Goal: Information Seeking & Learning: Find specific fact

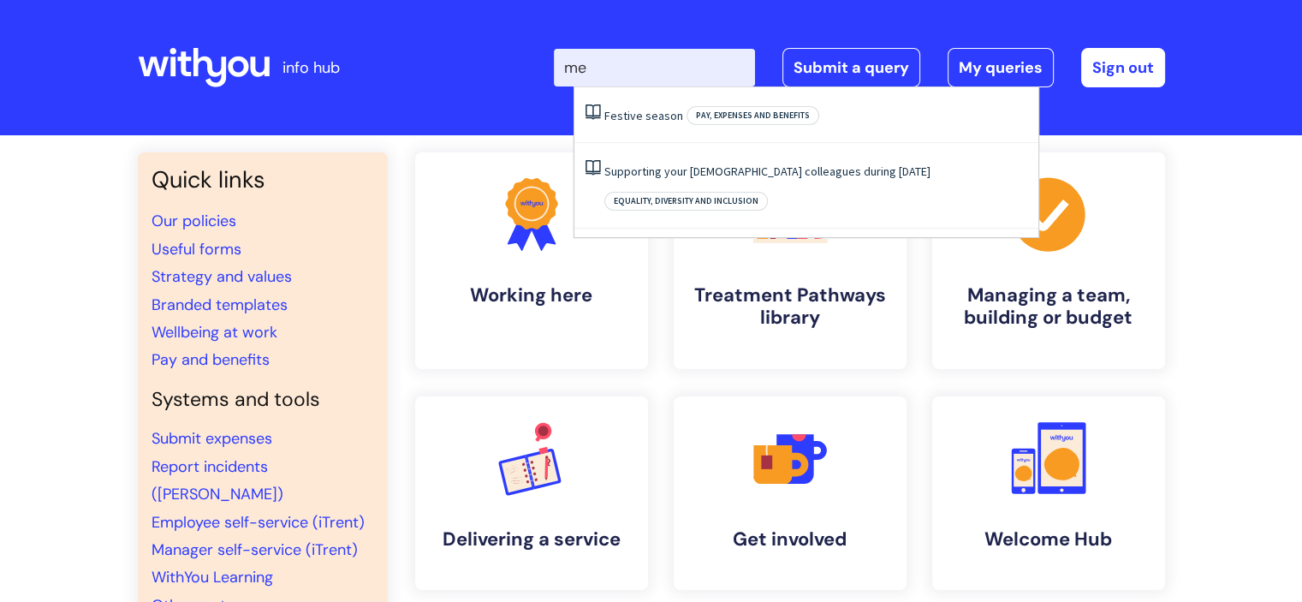
type input "m"
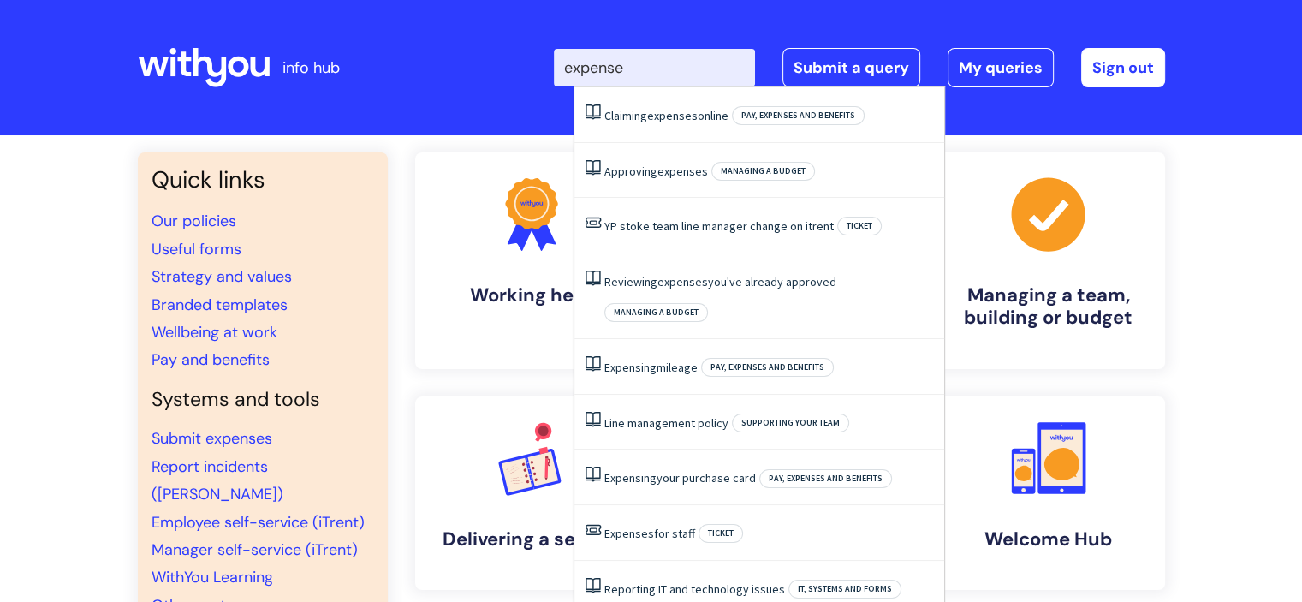
type input "expenses"
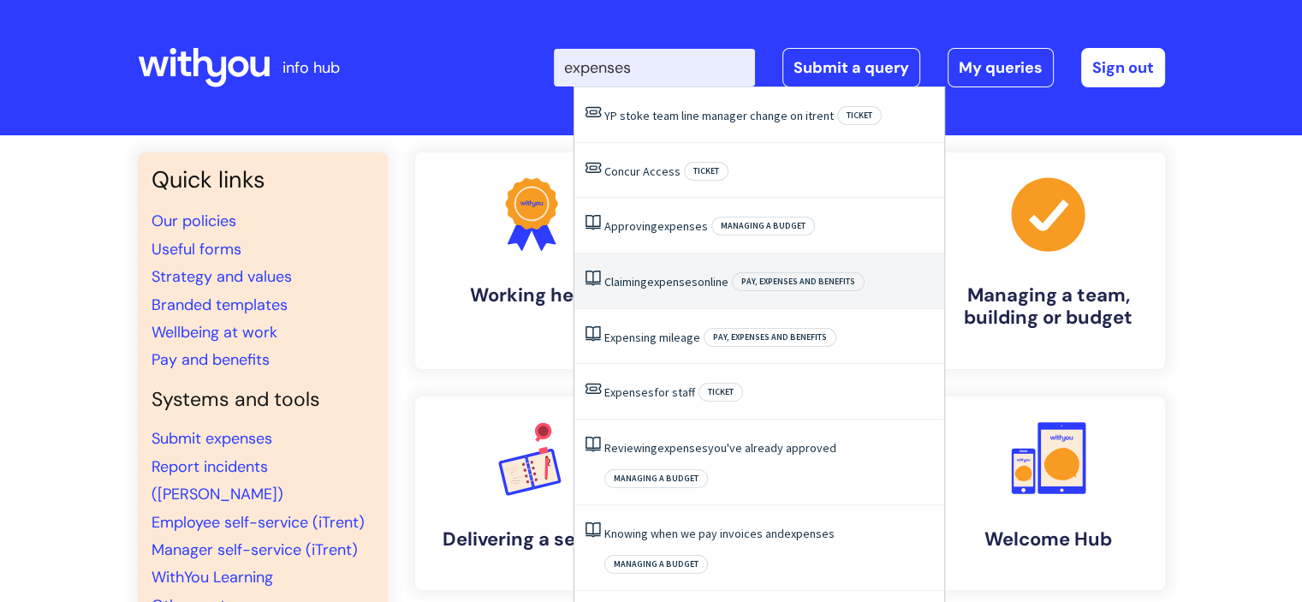
click at [682, 277] on span "expenses" at bounding box center [672, 281] width 51 height 15
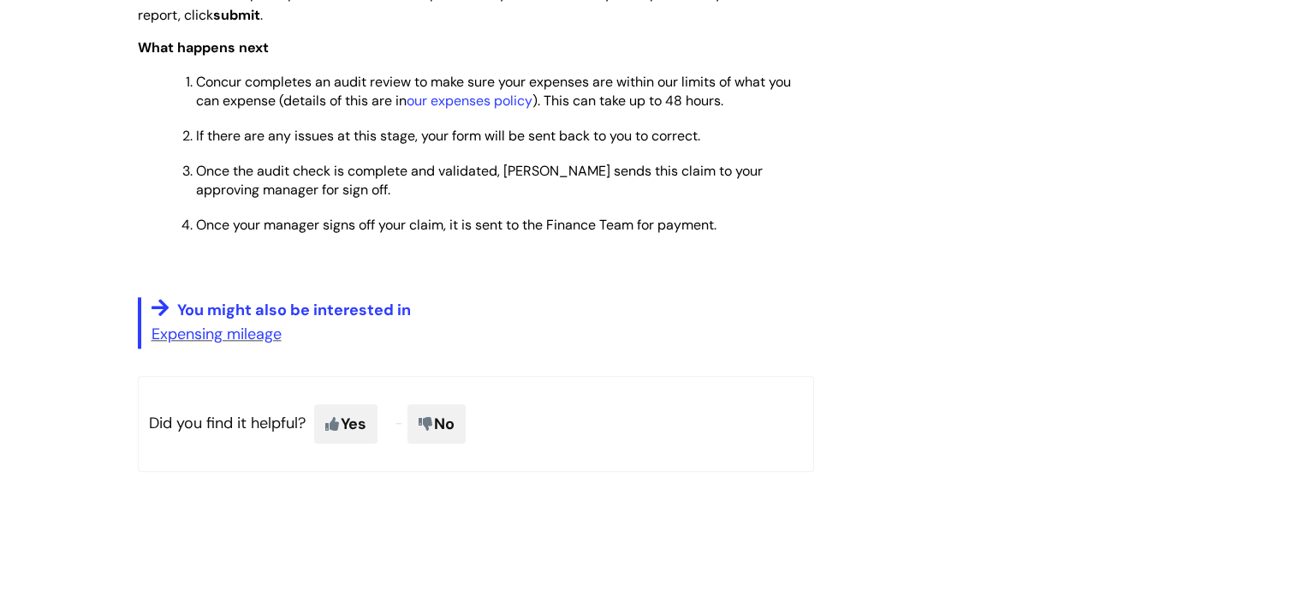
scroll to position [1909, 0]
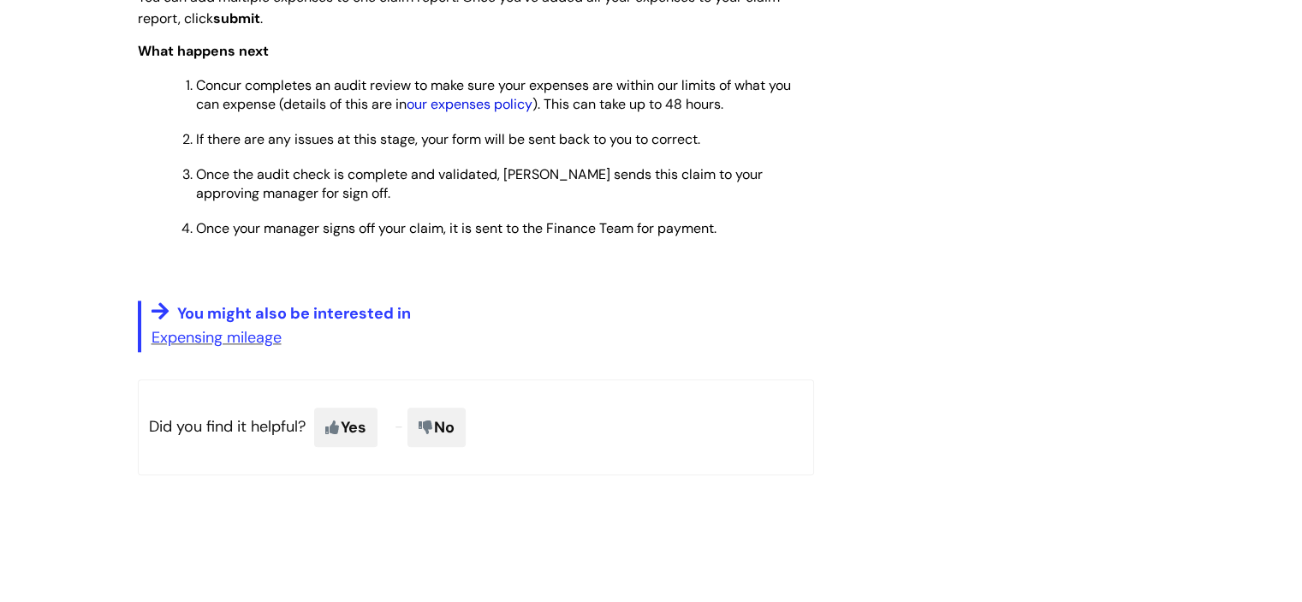
click at [466, 113] on link "our expenses policy" at bounding box center [470, 104] width 126 height 18
